Goal: Task Accomplishment & Management: Manage account settings

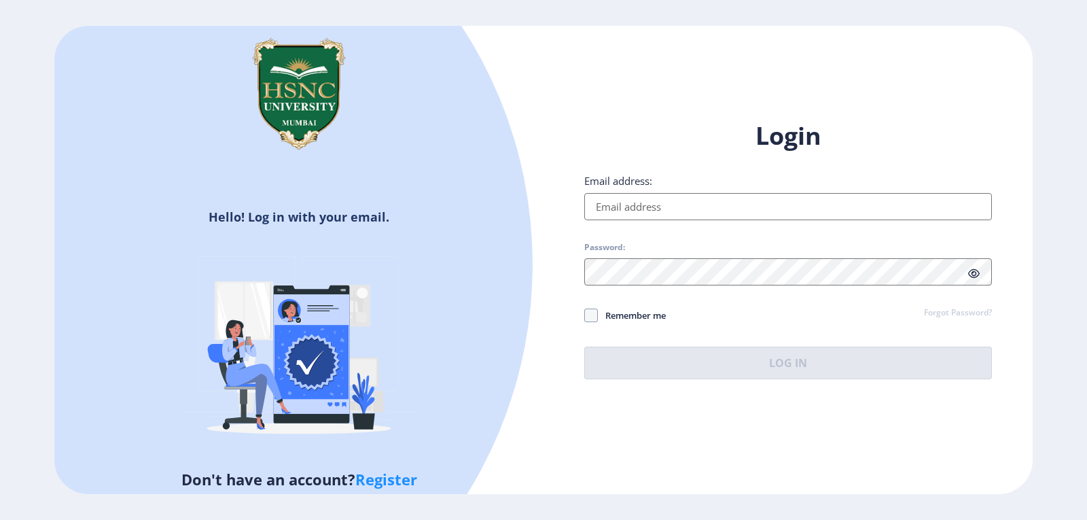
type input "[EMAIL_ADDRESS][DOMAIN_NAME]"
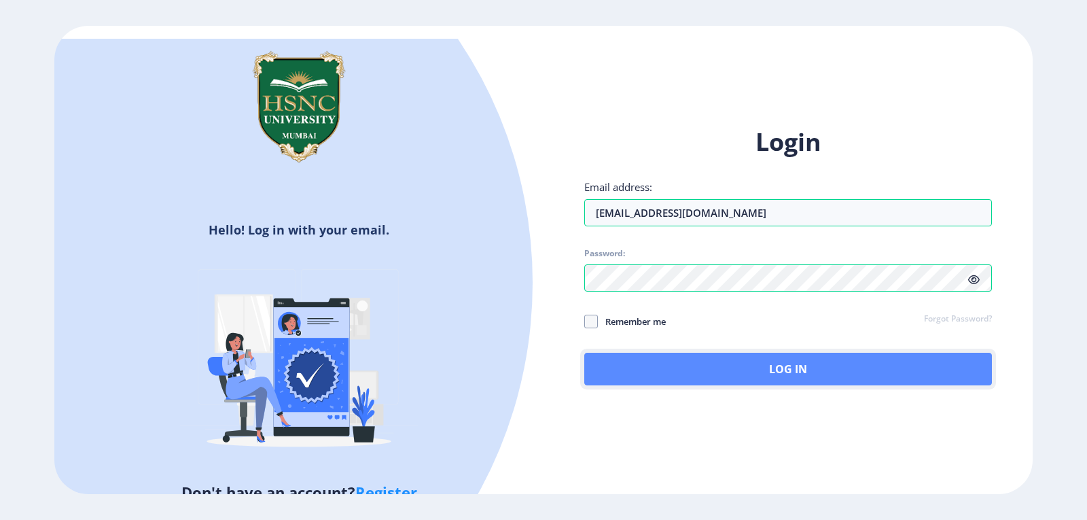
click at [740, 363] on button "Log In" at bounding box center [788, 368] width 408 height 33
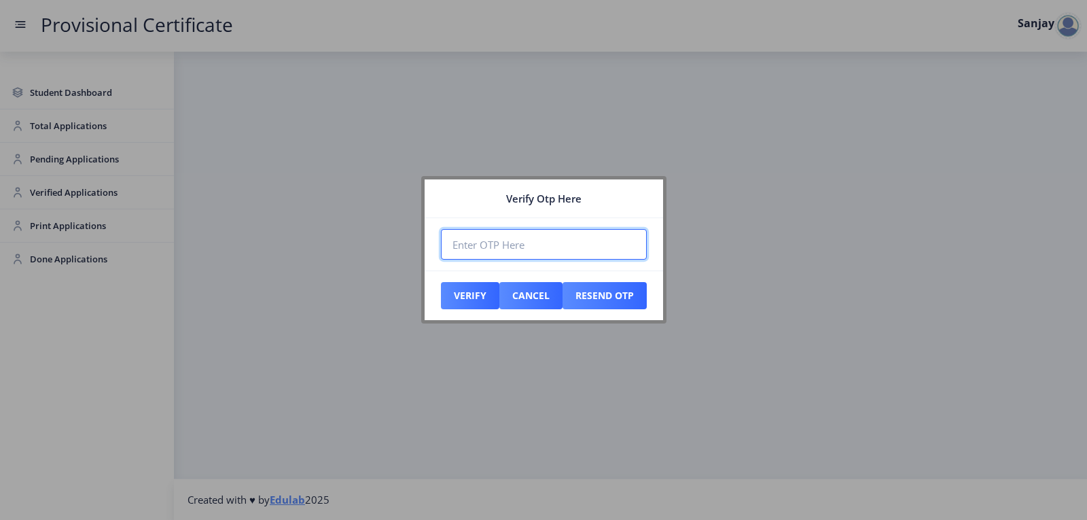
paste input "953463"
type input "953463"
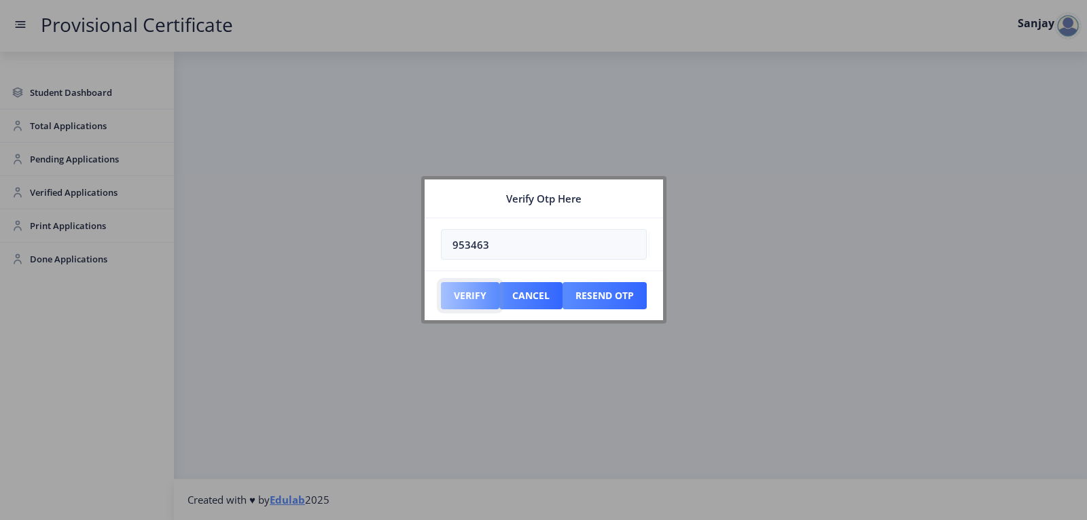
click at [463, 293] on button "Verify" at bounding box center [470, 295] width 58 height 27
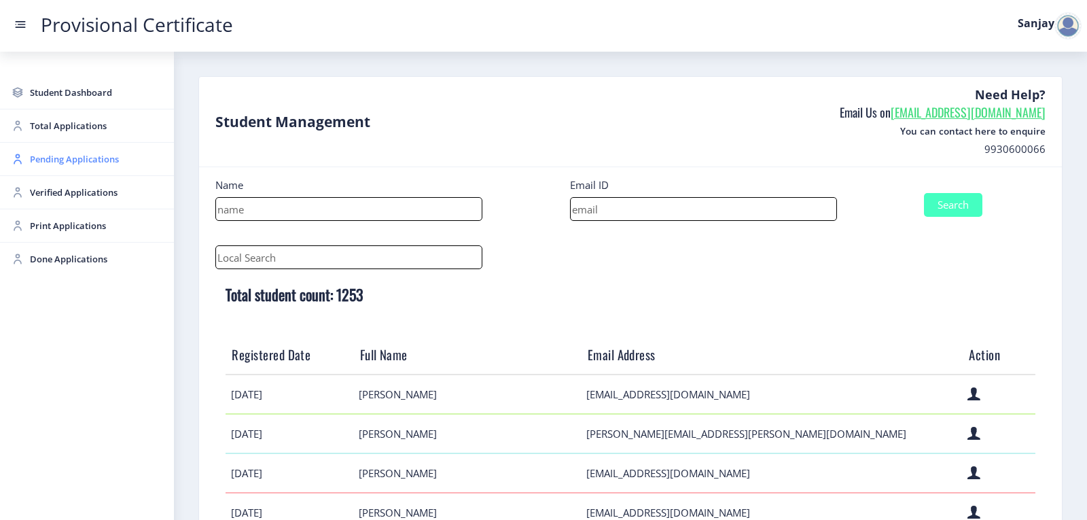
click at [80, 164] on span "Pending Applications" at bounding box center [96, 159] width 133 height 16
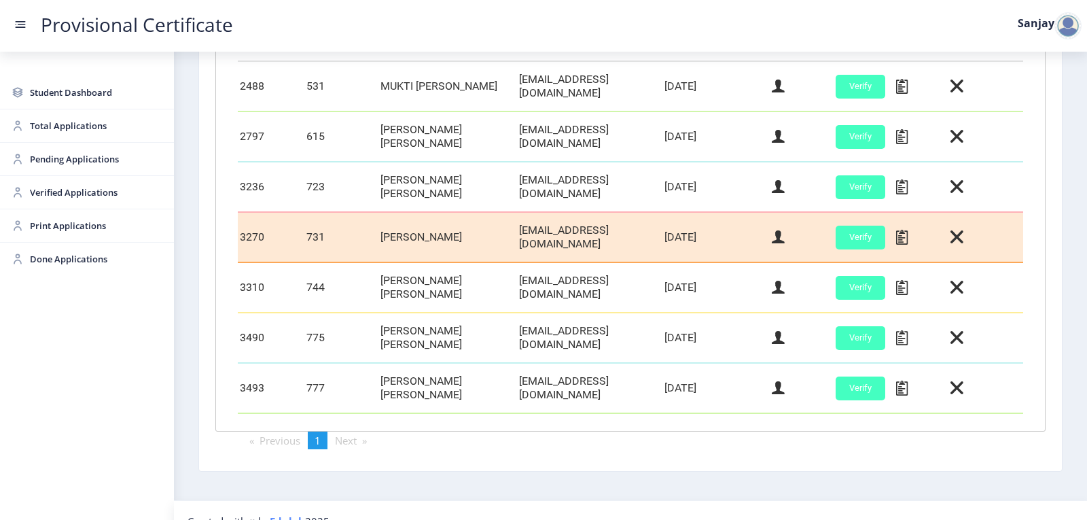
scroll to position [435, 0]
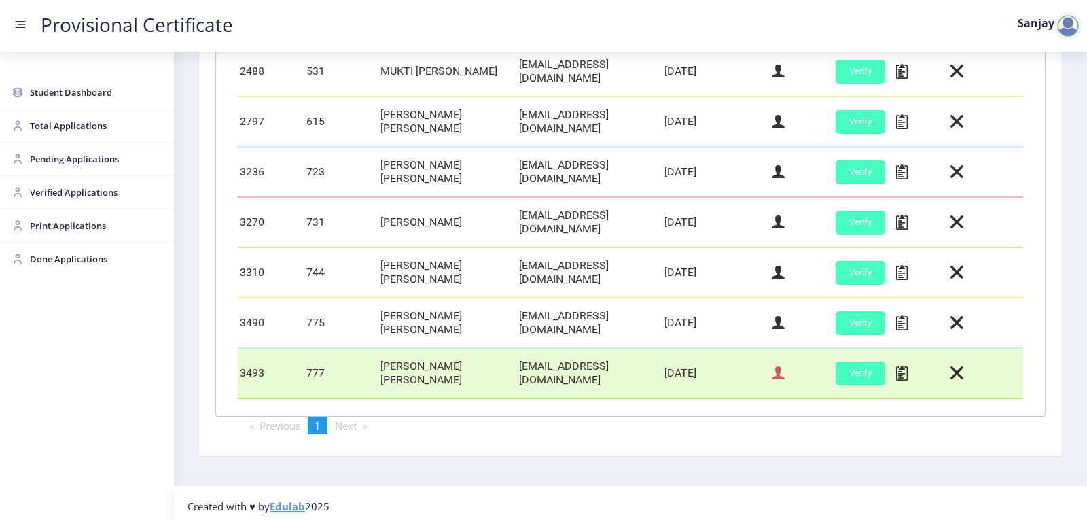
click at [772, 373] on icon at bounding box center [778, 373] width 13 height 18
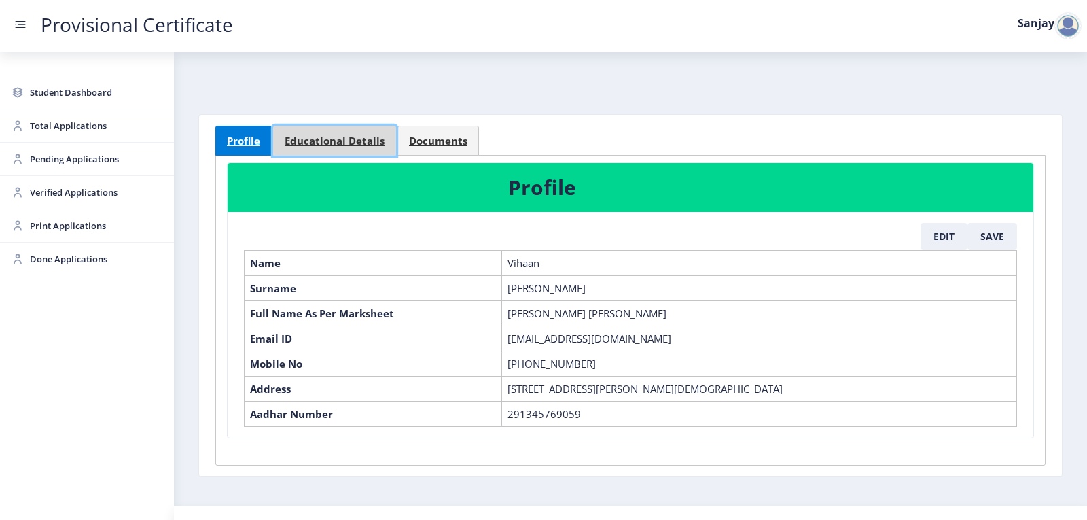
click at [360, 141] on span "Educational Details" at bounding box center [335, 141] width 100 height 10
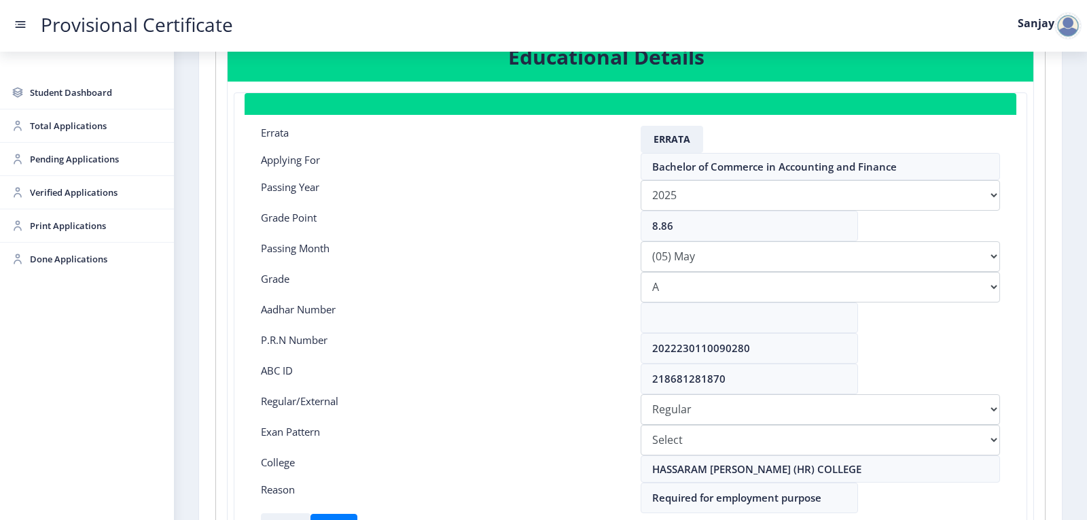
scroll to position [136, 0]
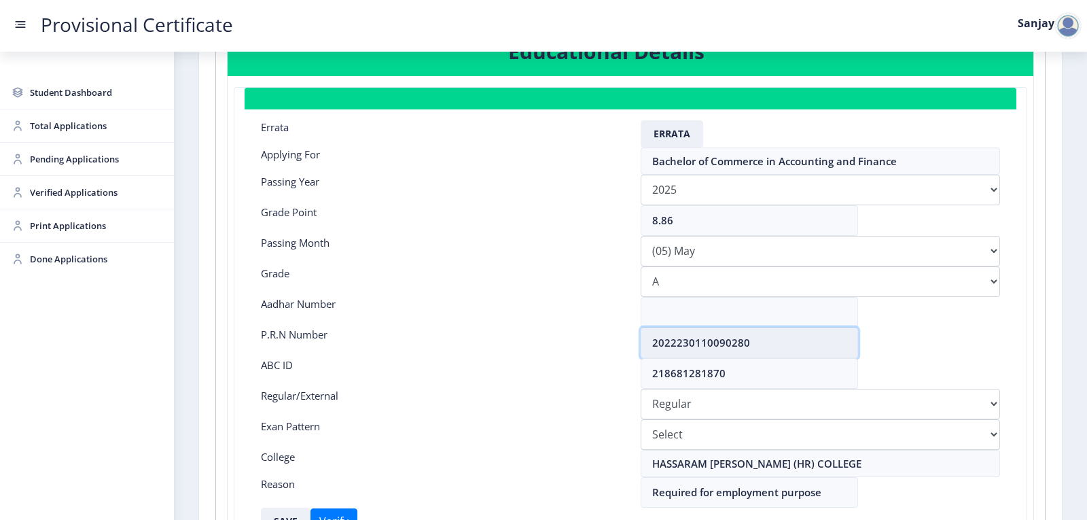
drag, startPoint x: 649, startPoint y: 342, endPoint x: 756, endPoint y: 335, distance: 106.8
click at [756, 335] on input "2022230110090280" at bounding box center [748, 342] width 217 height 31
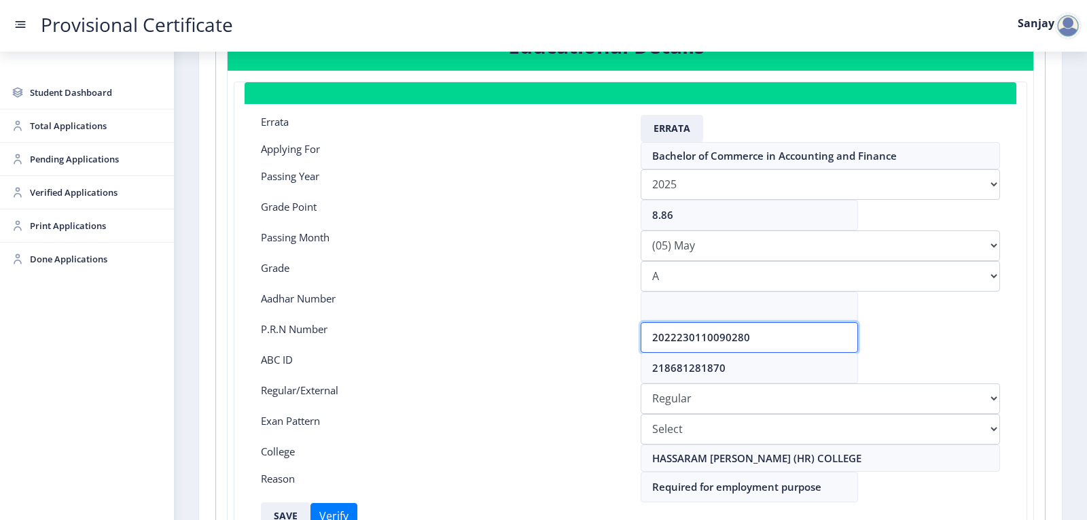
scroll to position [0, 0]
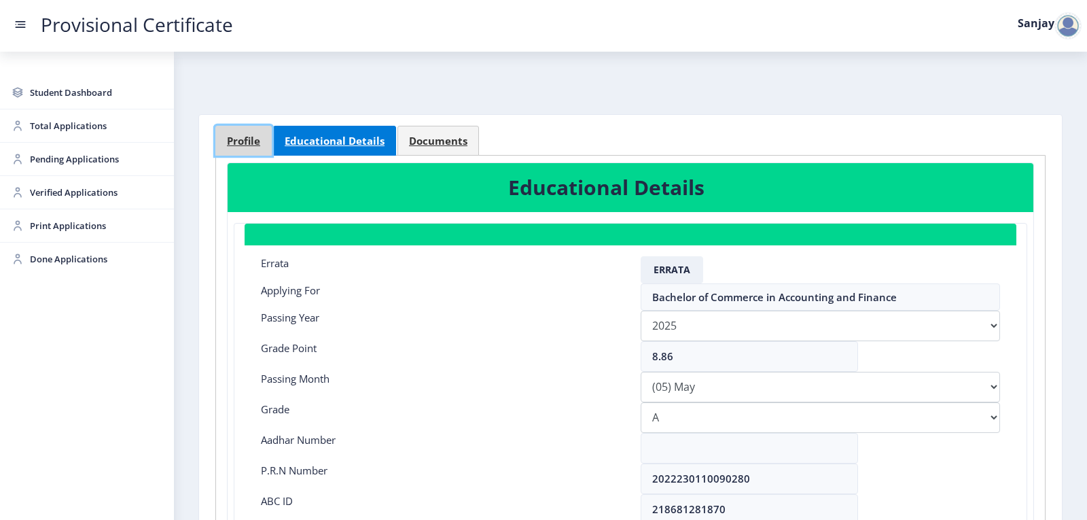
click at [236, 143] on span "Profile" at bounding box center [243, 141] width 33 height 10
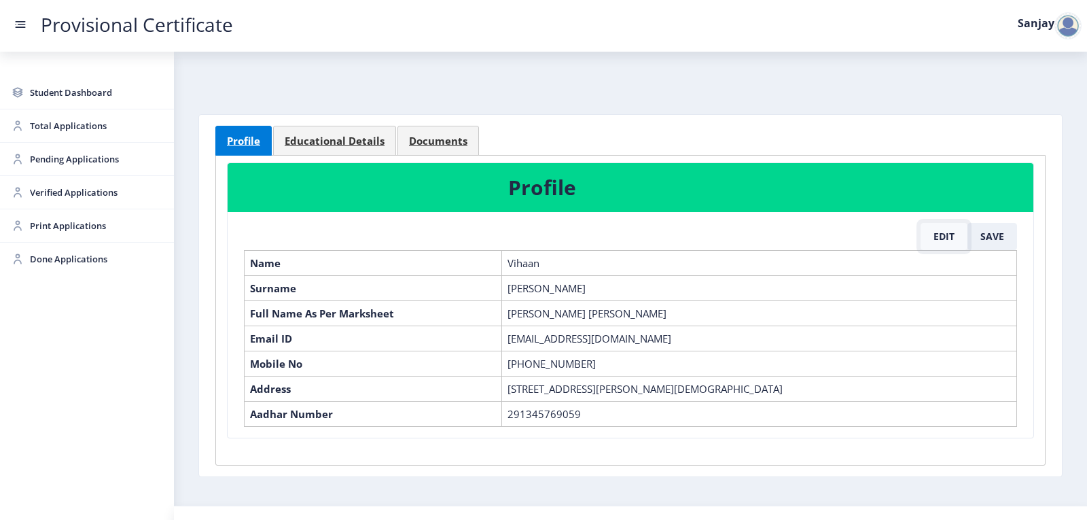
click at [946, 236] on button "Edit" at bounding box center [943, 236] width 47 height 27
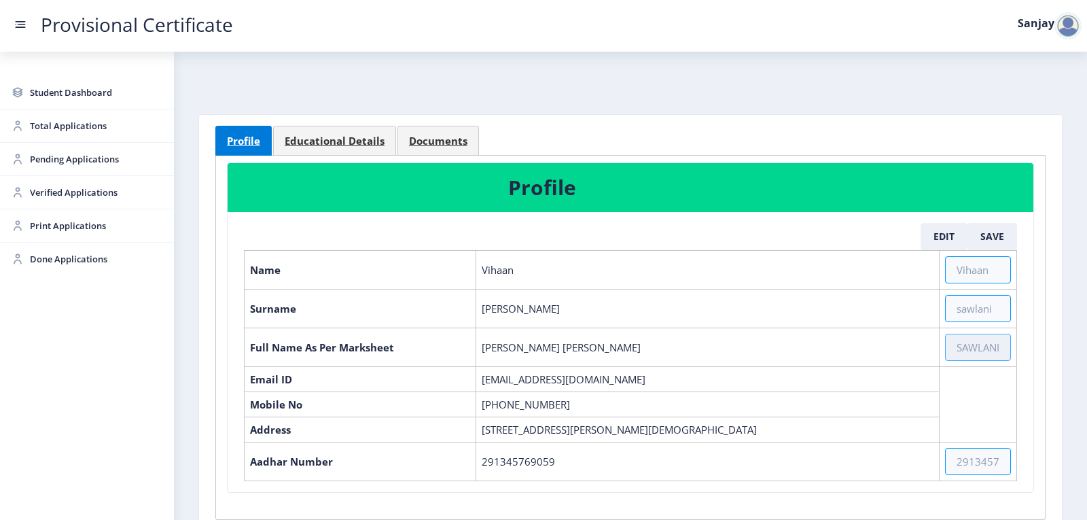
click at [954, 344] on input "text" at bounding box center [978, 346] width 66 height 27
paste input "[PERSON_NAME] [PERSON_NAME]"
type input "[PERSON_NAME] [PERSON_NAME]"
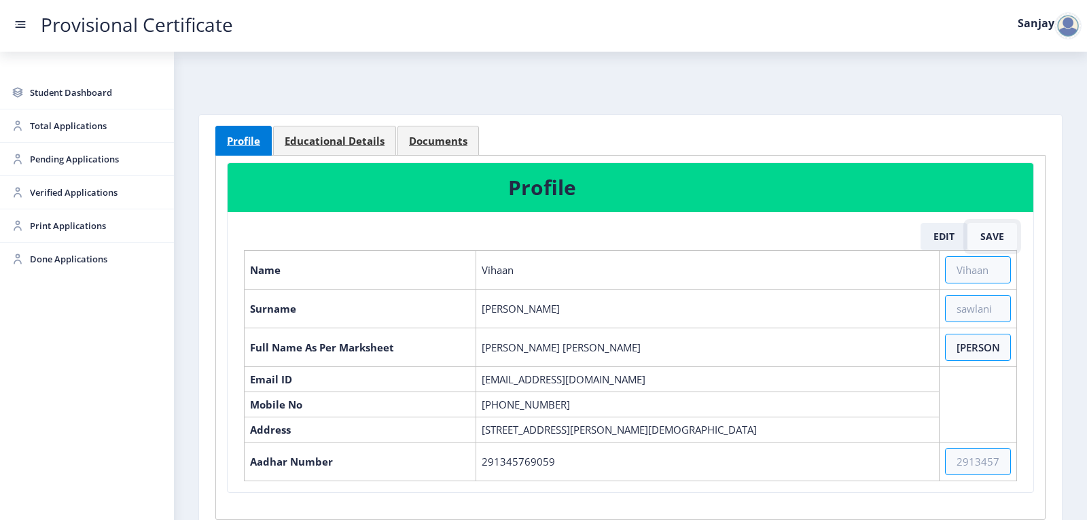
click at [1001, 230] on button "Save" at bounding box center [992, 236] width 50 height 27
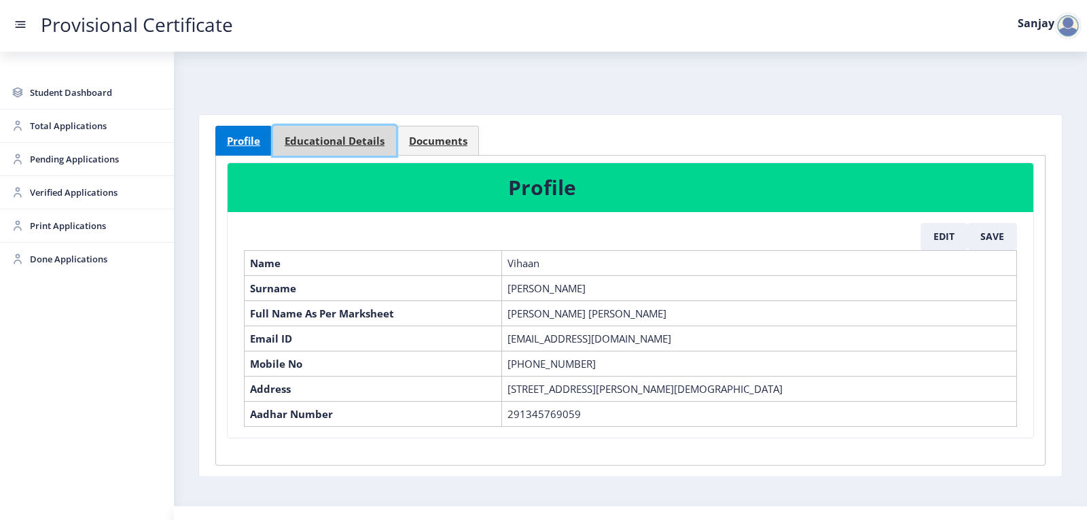
click at [355, 136] on span "Educational Details" at bounding box center [335, 141] width 100 height 10
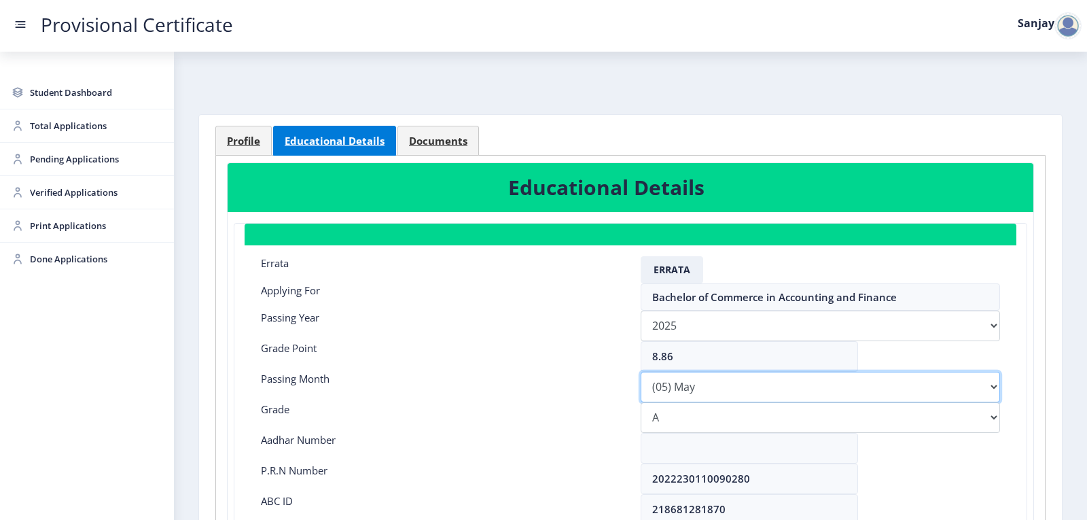
click at [992, 384] on select "Please select PassingMonth (01) January (02) February (03) March (04) April (05…" at bounding box center [819, 387] width 359 height 31
select select "March"
click at [640, 372] on select "Please select PassingMonth (01) January (02) February (03) March (04) April (05…" at bounding box center [819, 387] width 359 height 31
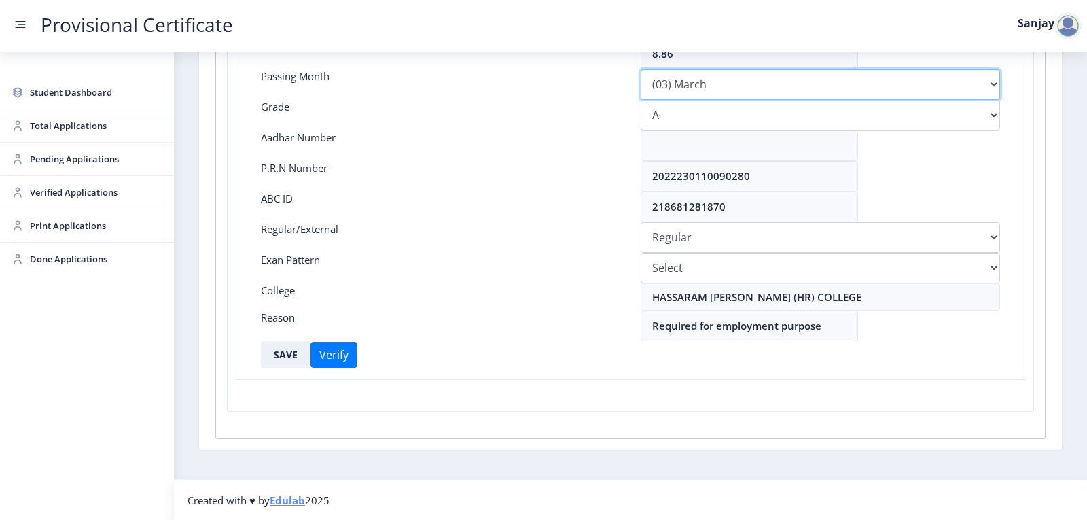
scroll to position [303, 0]
click at [278, 355] on button "SAVE" at bounding box center [286, 353] width 50 height 27
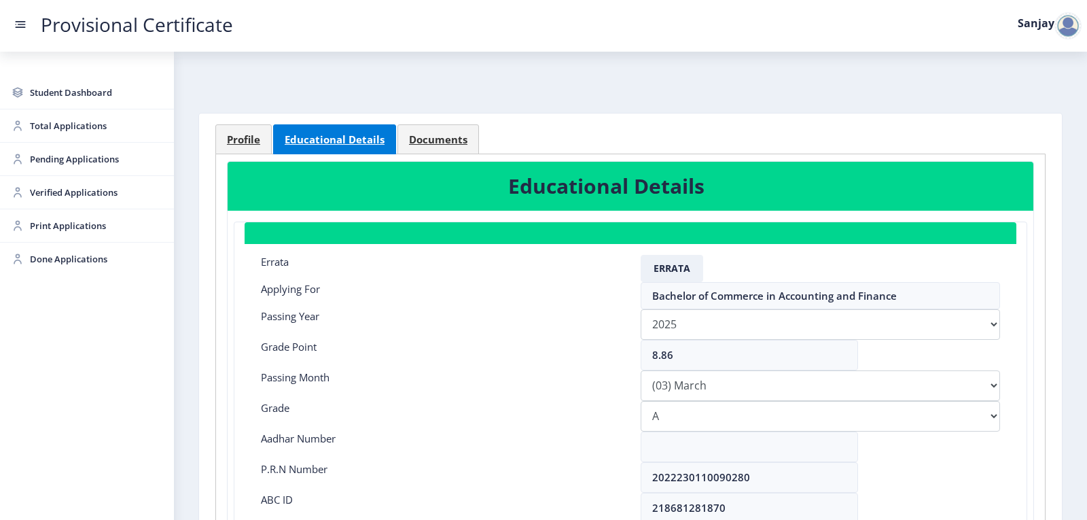
scroll to position [0, 0]
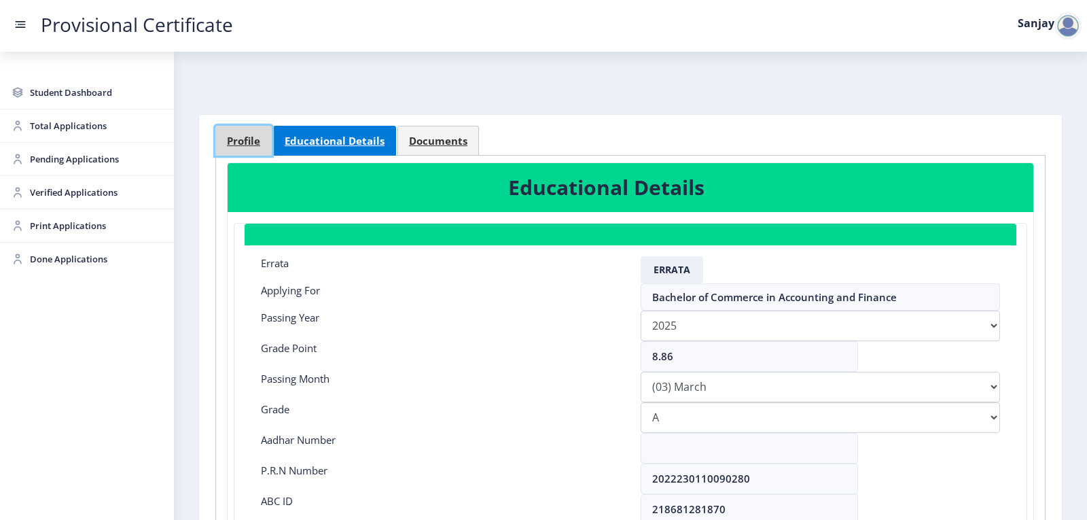
click at [261, 145] on link "Profile" at bounding box center [243, 141] width 56 height 30
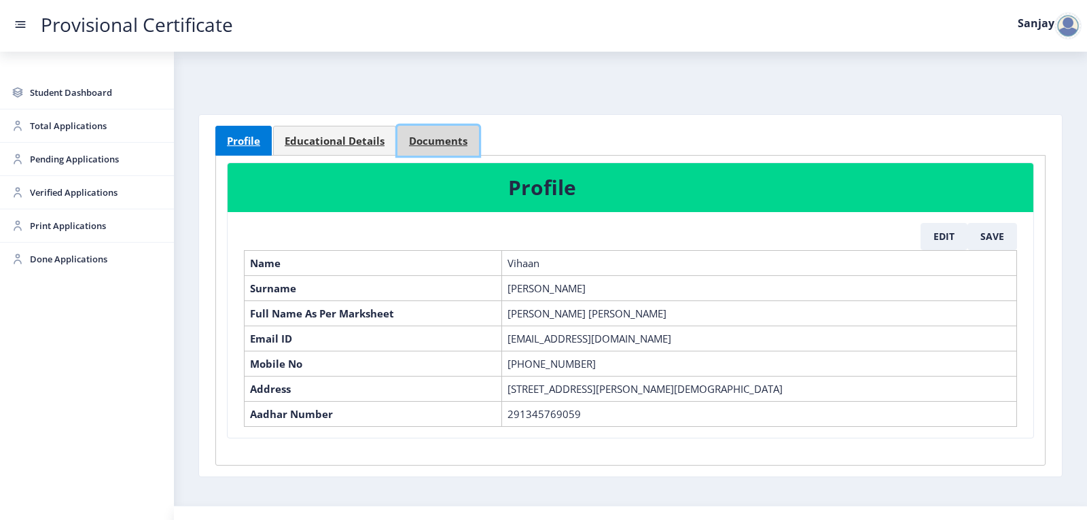
click at [420, 138] on span "Documents" at bounding box center [438, 141] width 58 height 10
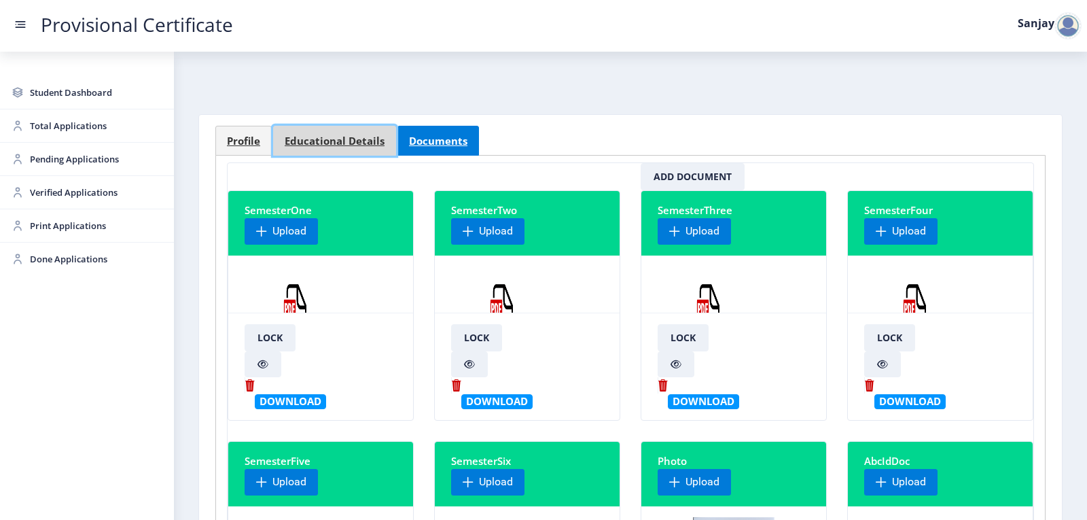
click at [344, 144] on span "Educational Details" at bounding box center [335, 141] width 100 height 10
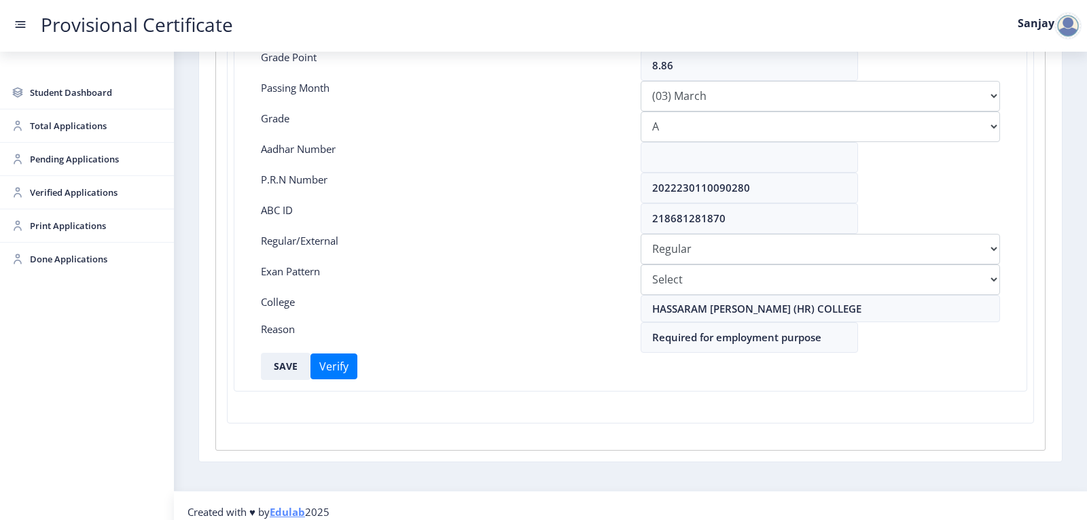
scroll to position [303, 0]
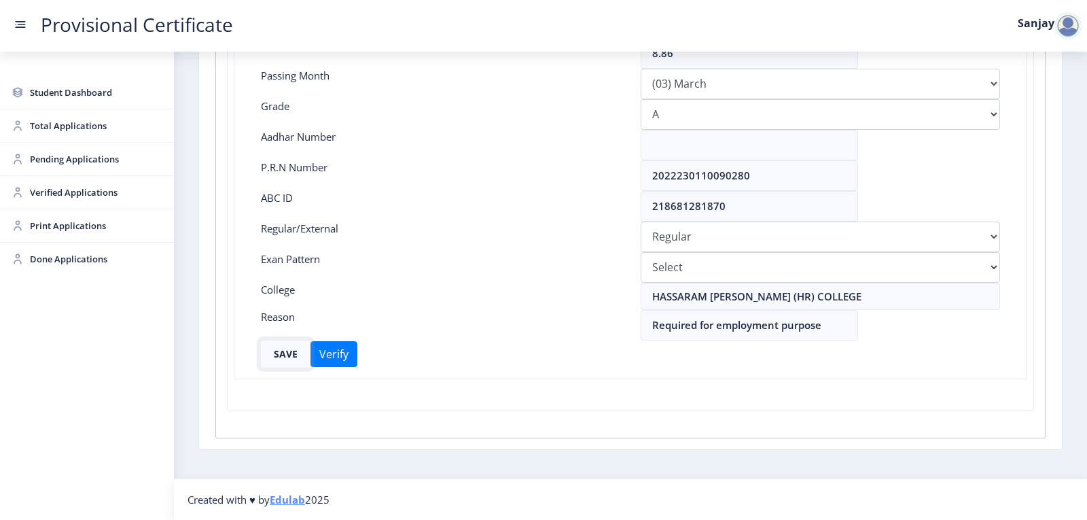
click at [283, 356] on button "SAVE" at bounding box center [286, 353] width 50 height 27
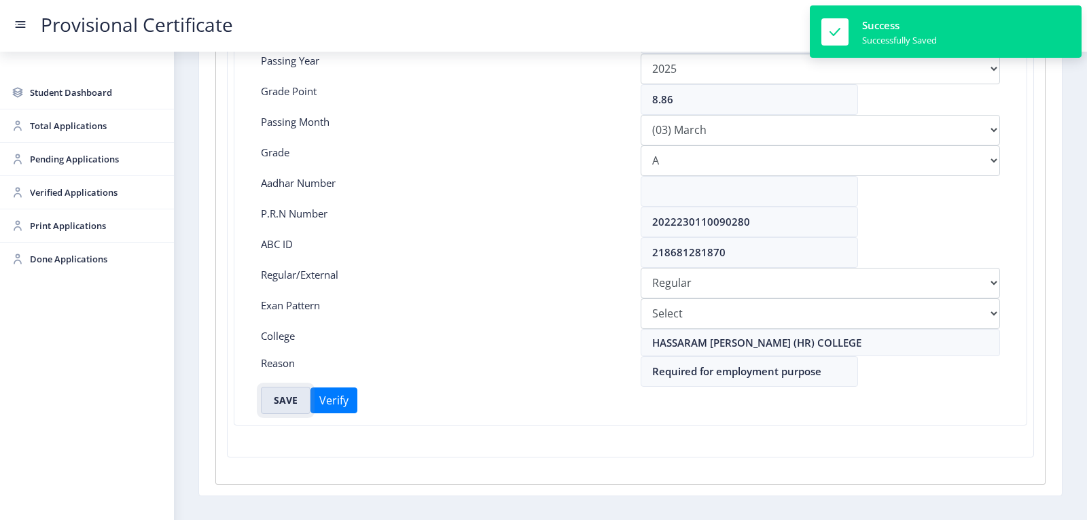
scroll to position [235, 0]
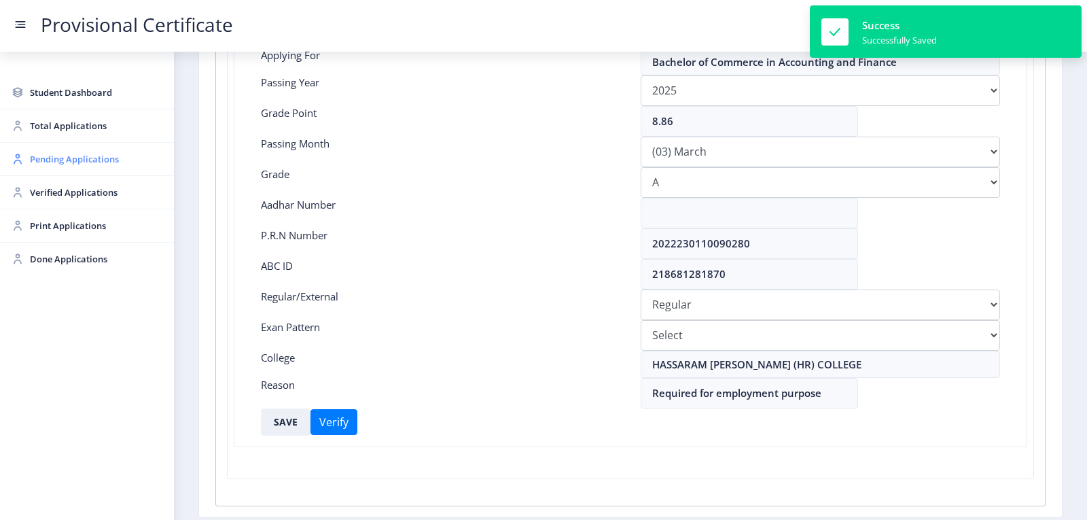
click at [67, 156] on span "Pending Applications" at bounding box center [96, 159] width 133 height 16
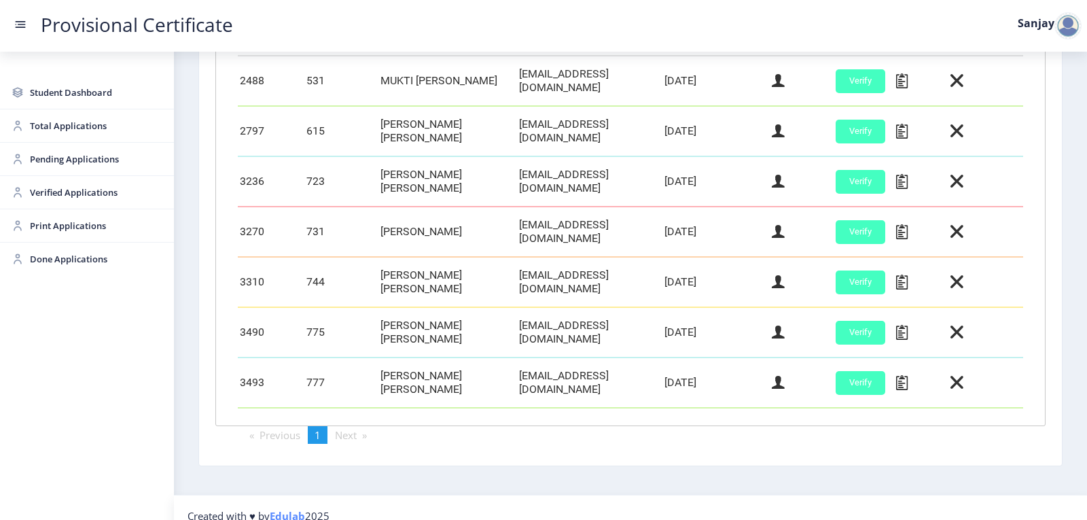
scroll to position [435, 0]
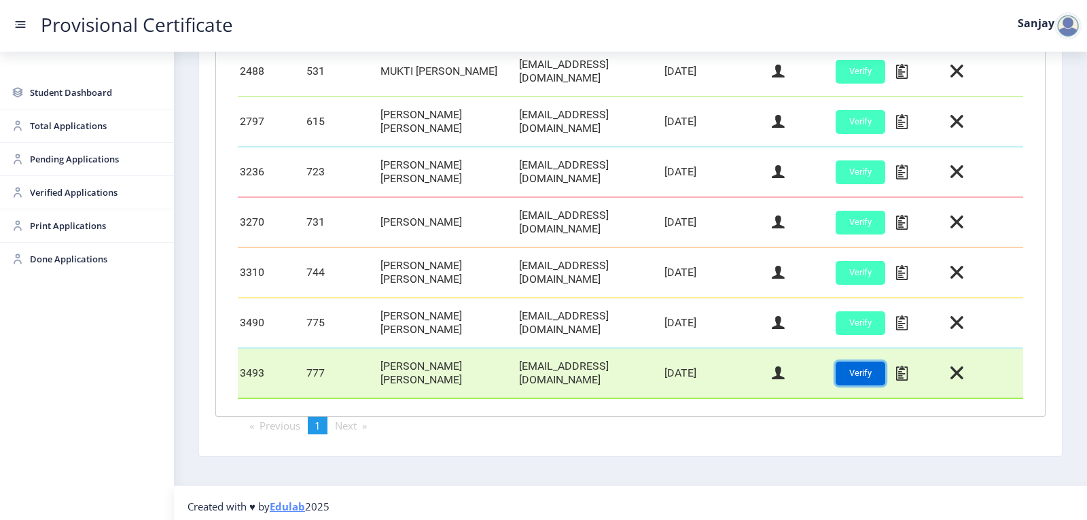
click at [840, 366] on button "Verify" at bounding box center [860, 373] width 50 height 24
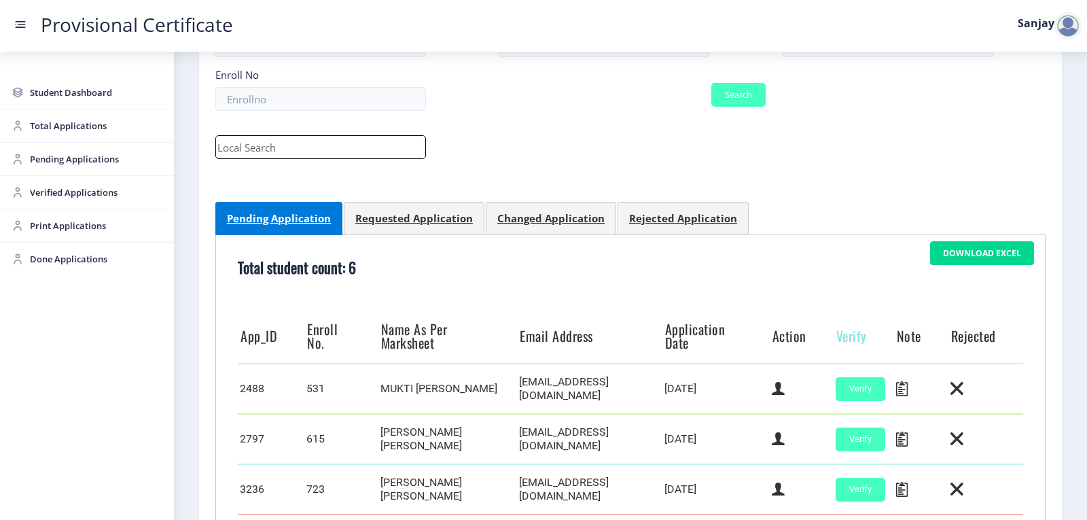
scroll to position [113, 0]
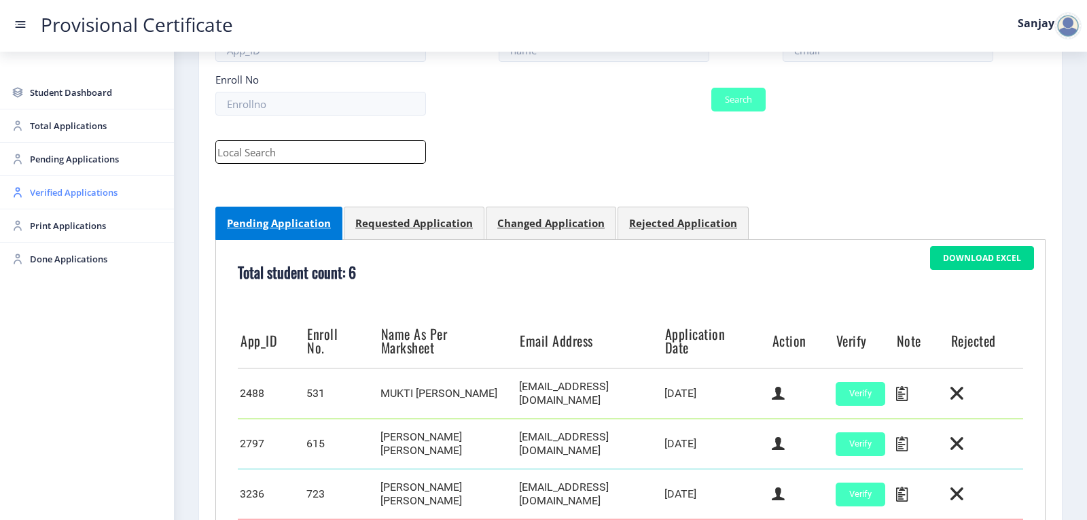
click at [71, 192] on span "Verified Applications" at bounding box center [96, 192] width 133 height 16
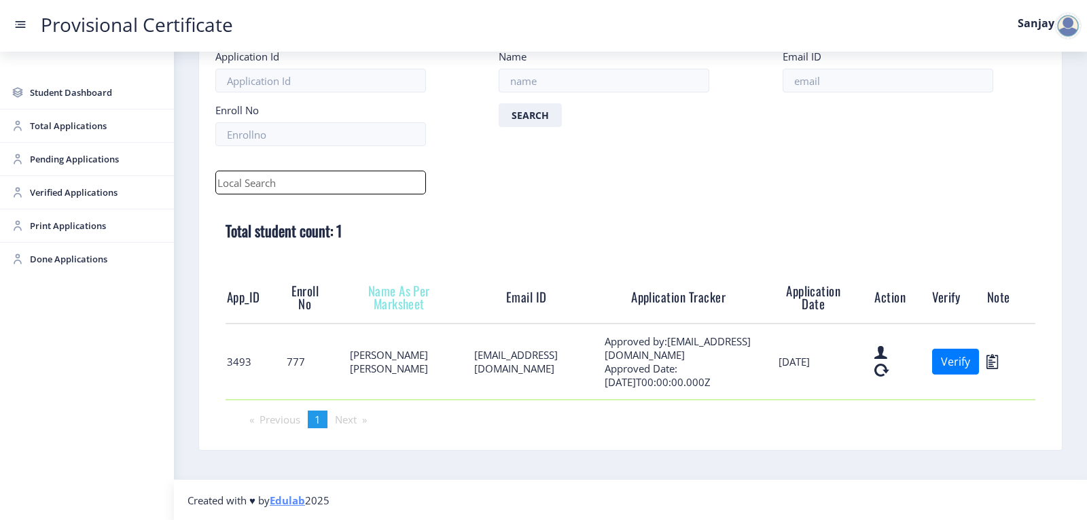
scroll to position [83, 0]
click at [88, 164] on span "Pending Applications" at bounding box center [96, 159] width 133 height 16
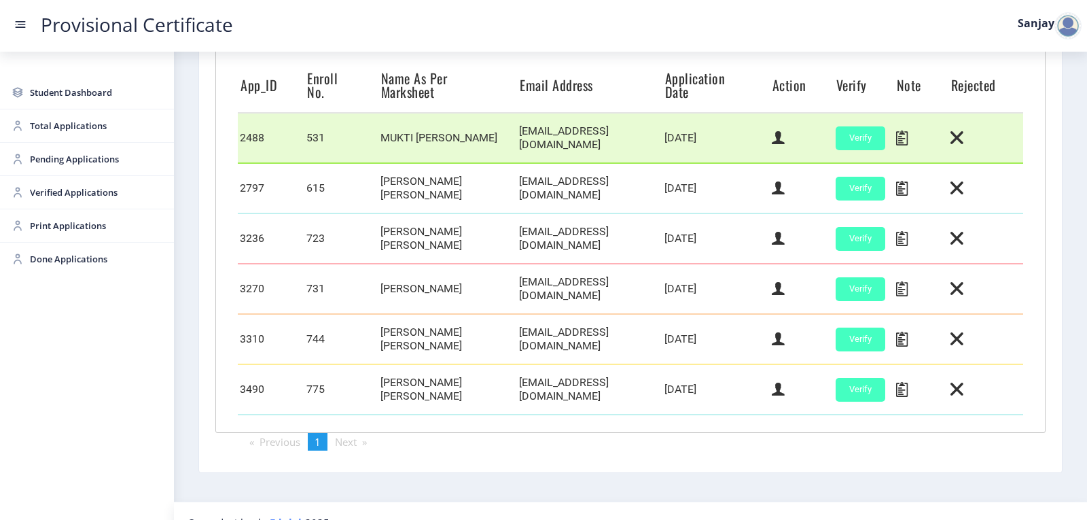
scroll to position [384, 0]
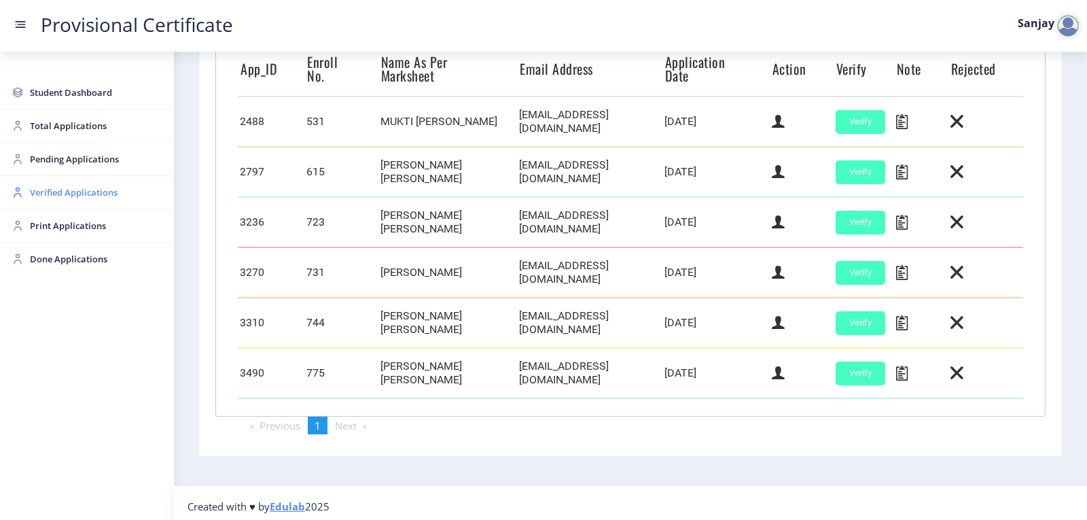
click at [50, 185] on span "Verified Applications" at bounding box center [96, 192] width 133 height 16
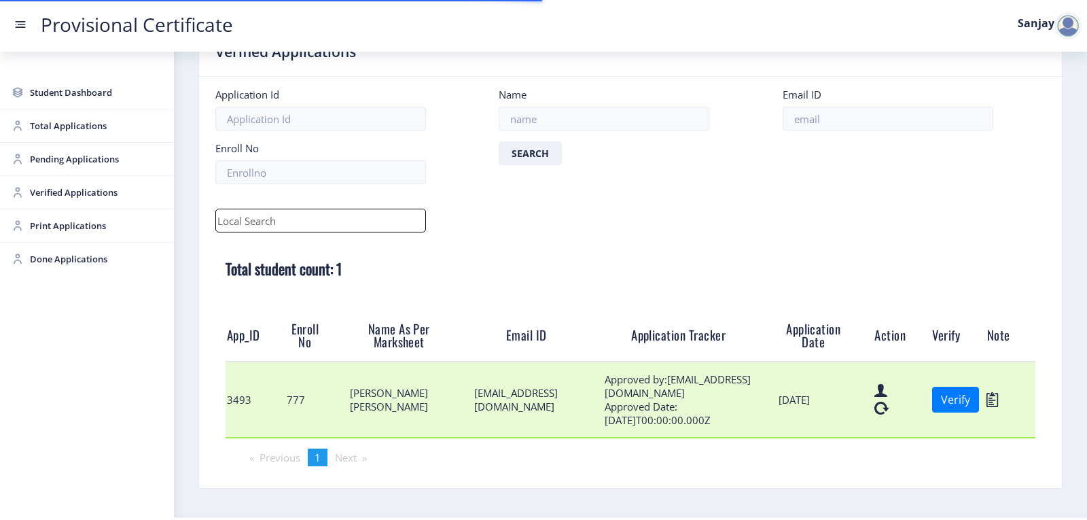
scroll to position [68, 0]
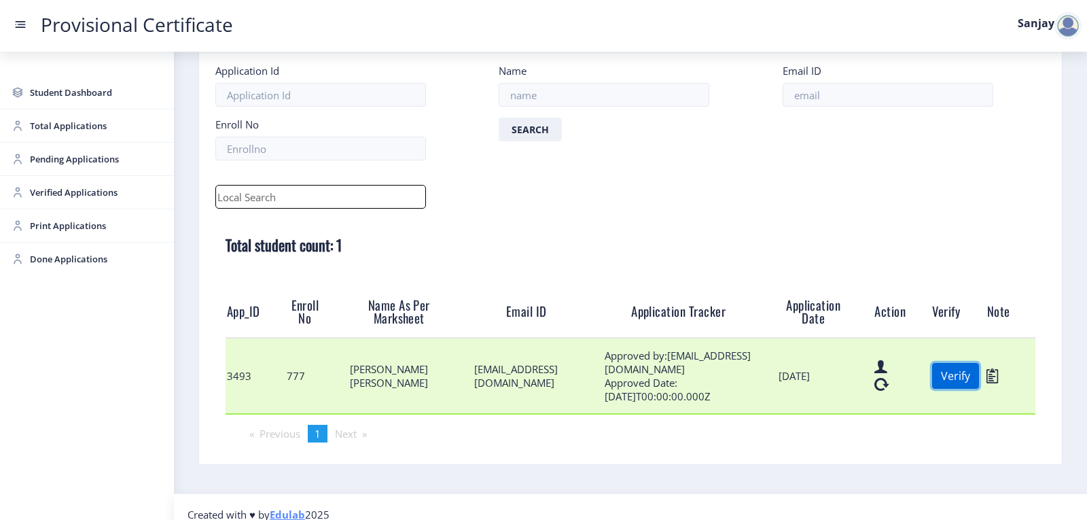
click at [965, 382] on button "Verify" at bounding box center [955, 376] width 47 height 26
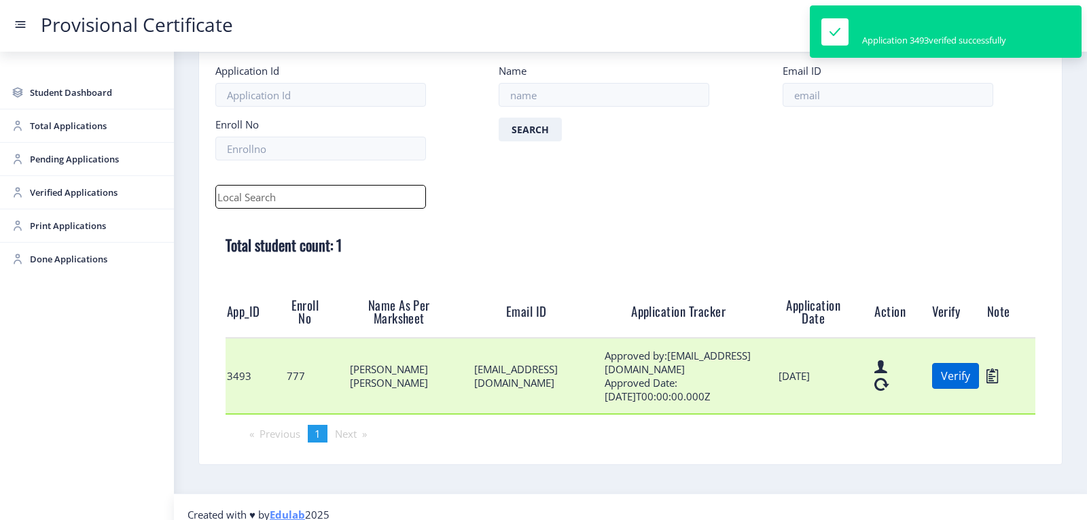
scroll to position [8, 0]
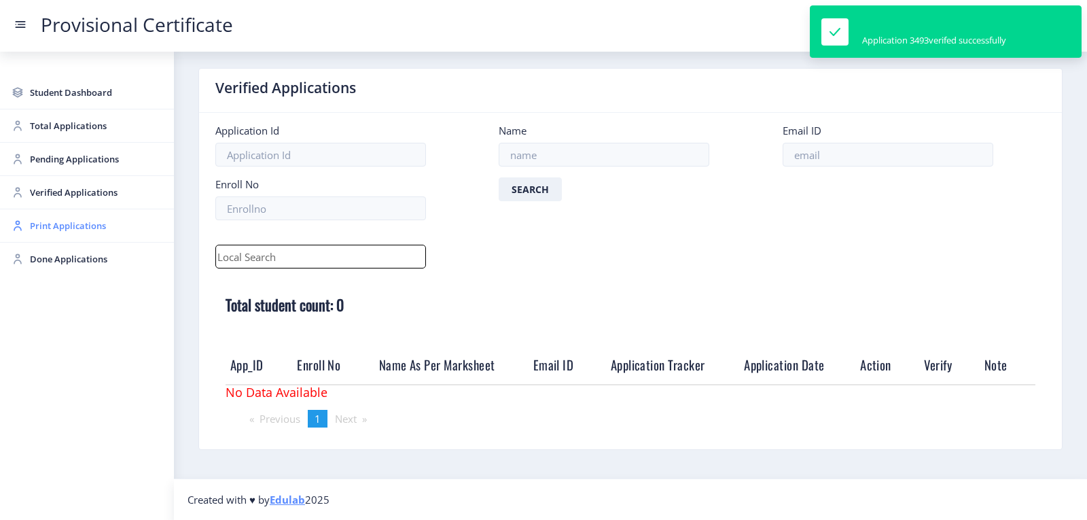
click at [31, 226] on span "Print Applications" at bounding box center [96, 225] width 133 height 16
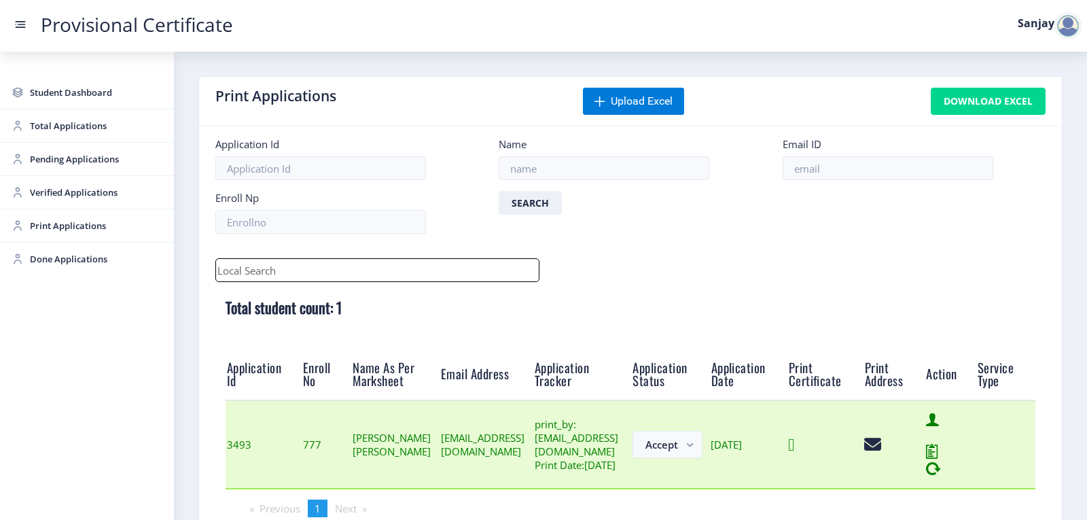
click at [794, 453] on icon at bounding box center [791, 444] width 6 height 17
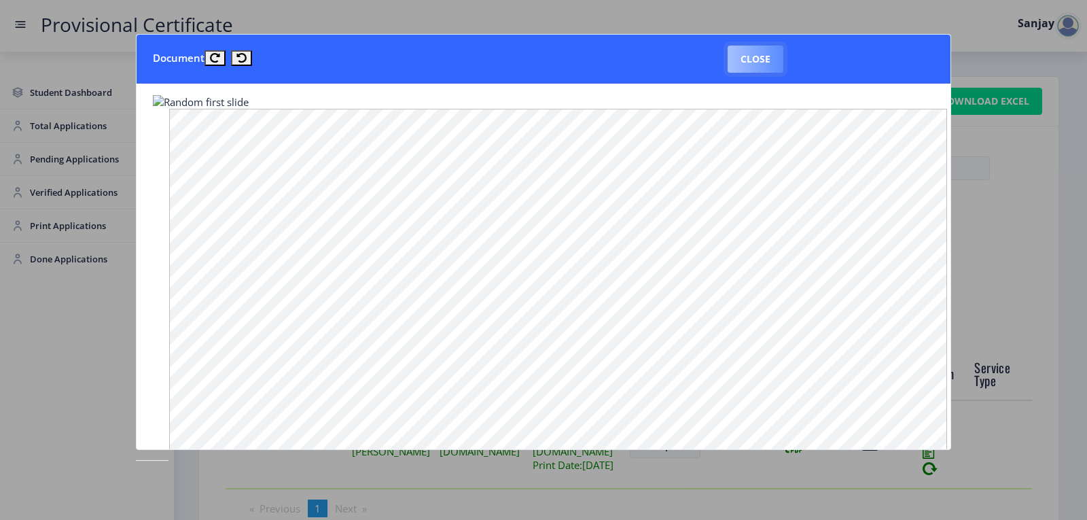
click at [761, 66] on button "Close" at bounding box center [755, 59] width 56 height 27
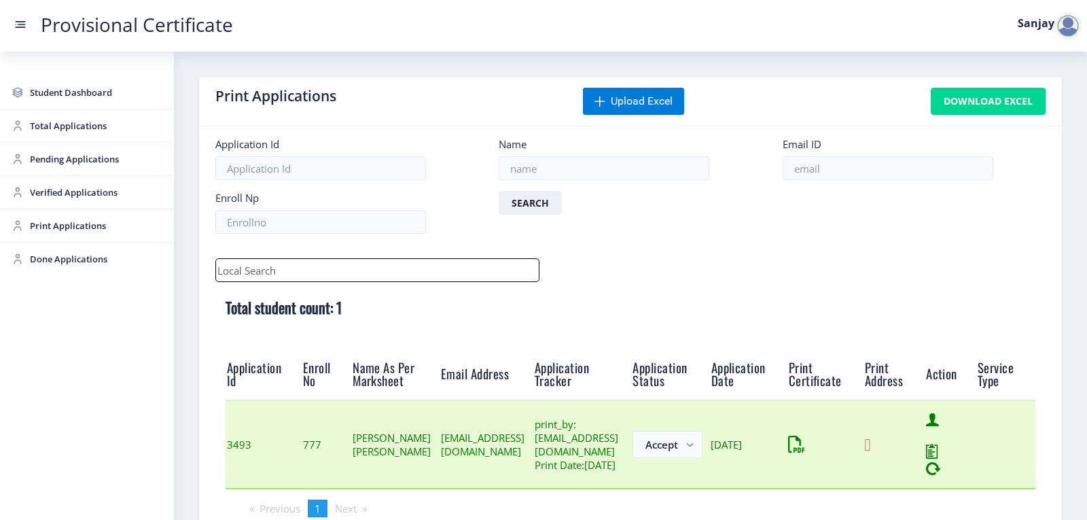
click at [870, 447] on icon at bounding box center [867, 444] width 6 height 17
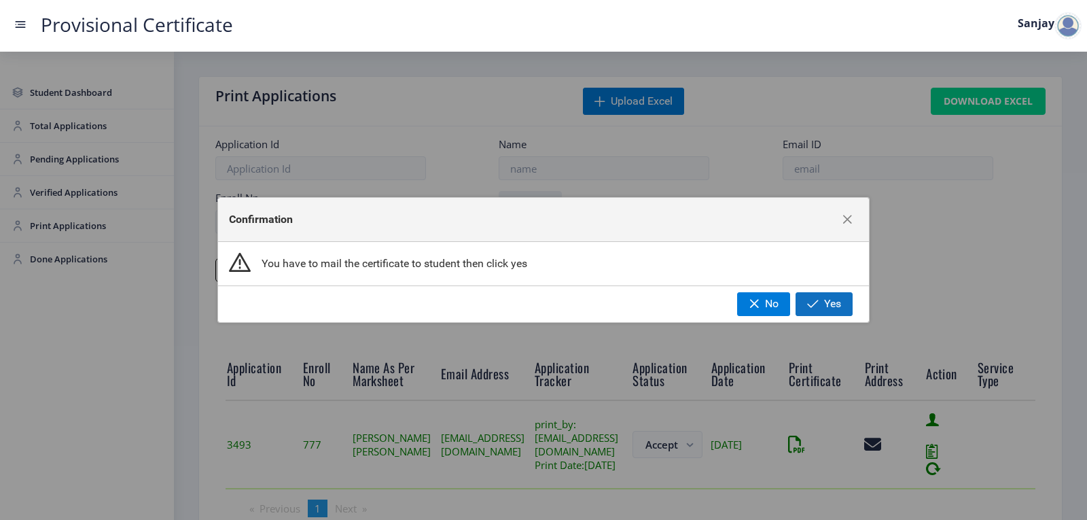
click at [827, 310] on span "Yes" at bounding box center [832, 303] width 17 height 12
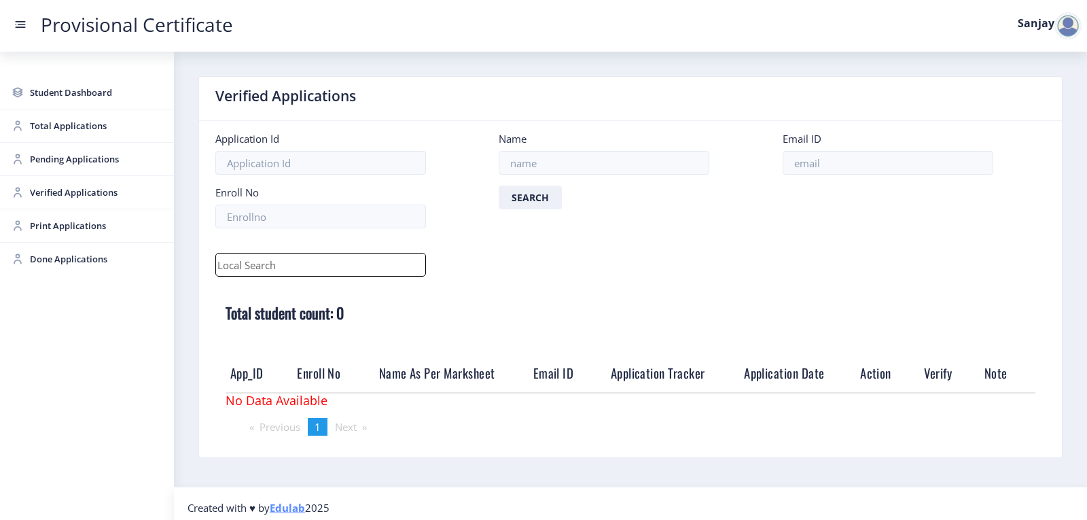
click at [1066, 30] on div at bounding box center [1067, 25] width 27 height 27
click at [1028, 101] on span "Log out" at bounding box center [1032, 99] width 87 height 16
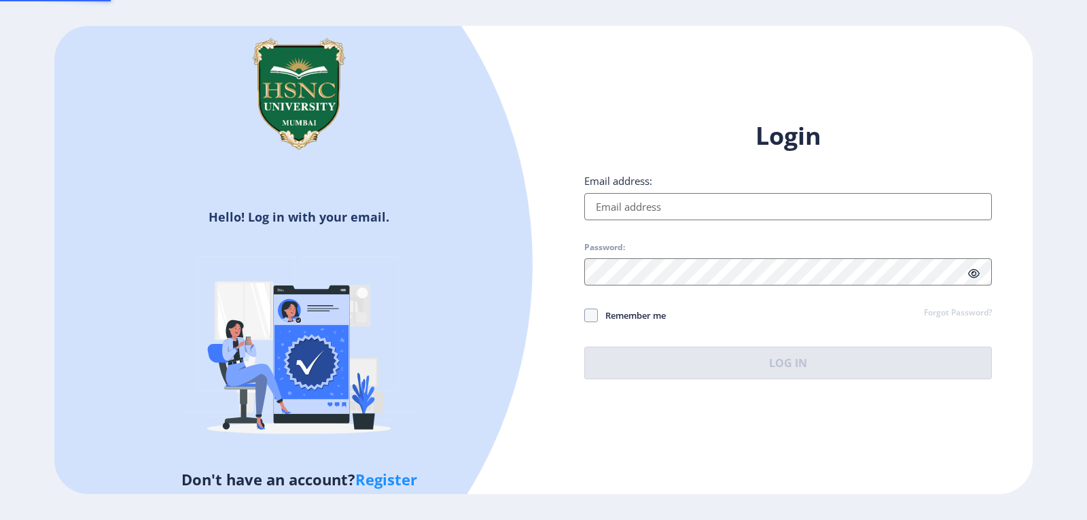
type input "[EMAIL_ADDRESS][DOMAIN_NAME]"
